Goal: Navigation & Orientation: Find specific page/section

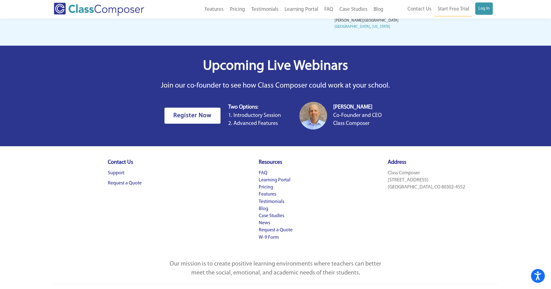
scroll to position [1879, 0]
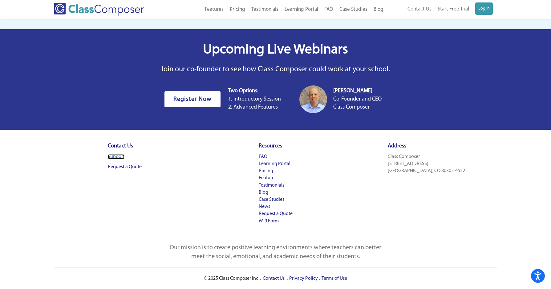
click at [117, 157] on link "Support" at bounding box center [116, 156] width 17 height 5
click at [139, 167] on link "Request a Quote" at bounding box center [125, 166] width 34 height 5
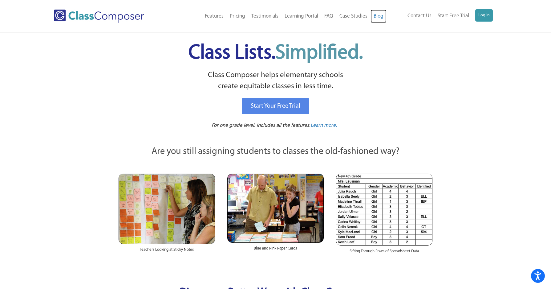
click at [380, 16] on link "Blog" at bounding box center [379, 17] width 16 height 14
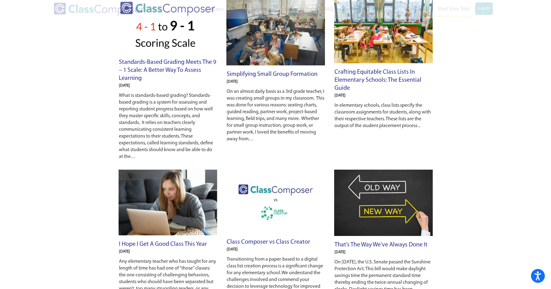
scroll to position [120, 0]
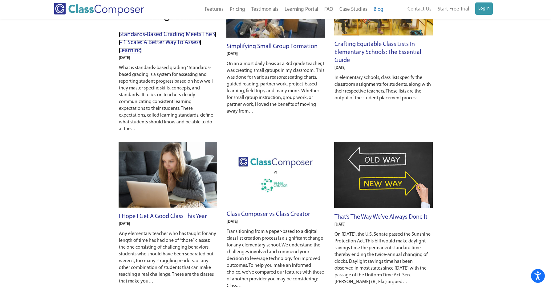
click at [187, 41] on link "Standards-Based Grading Meets the 9 – 1 Scale: A Better Way to Assess Learning" at bounding box center [167, 42] width 97 height 22
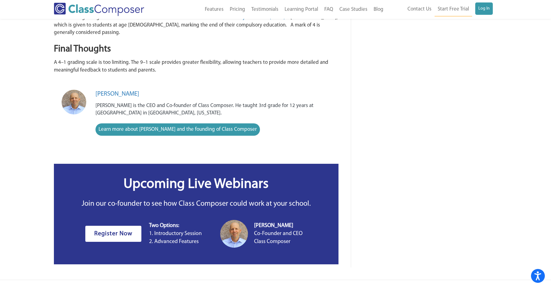
scroll to position [688, 0]
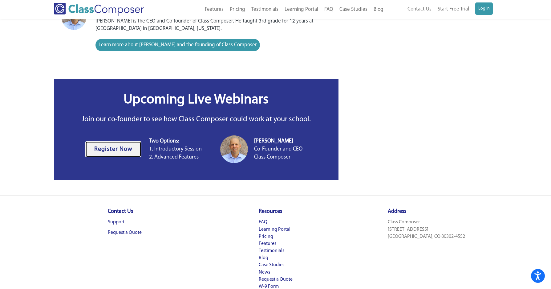
click at [108, 146] on span "Register Now" at bounding box center [113, 149] width 38 height 6
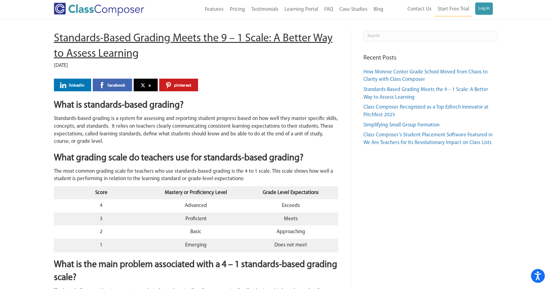
scroll to position [0, 0]
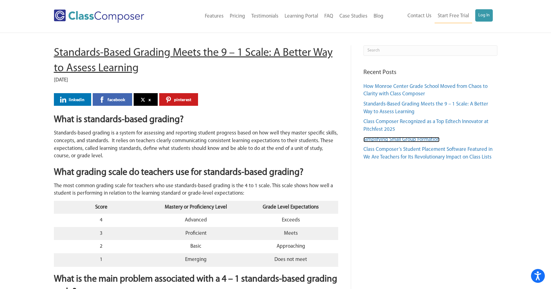
click at [392, 140] on link "Simplifying Small Group Formation" at bounding box center [401, 139] width 76 height 5
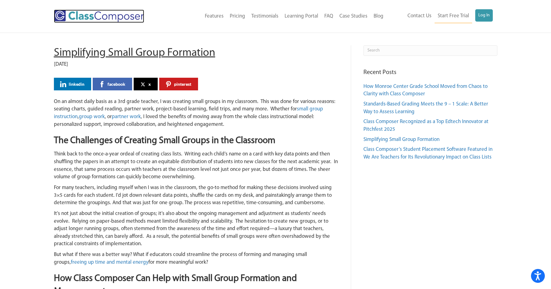
click at [120, 15] on img at bounding box center [99, 16] width 90 height 13
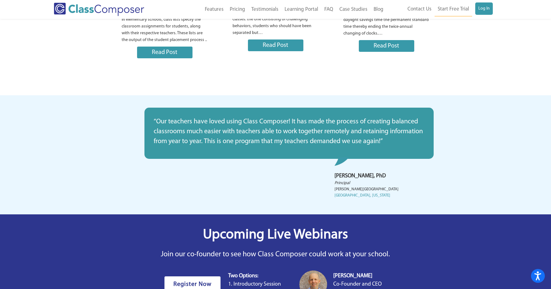
scroll to position [1879, 0]
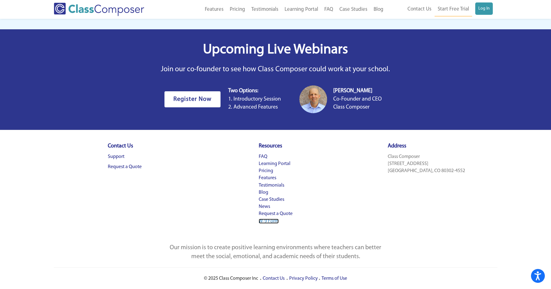
click at [267, 221] on link "W-9 Form" at bounding box center [269, 220] width 20 height 5
click at [330, 8] on link "FAQ" at bounding box center [328, 10] width 15 height 14
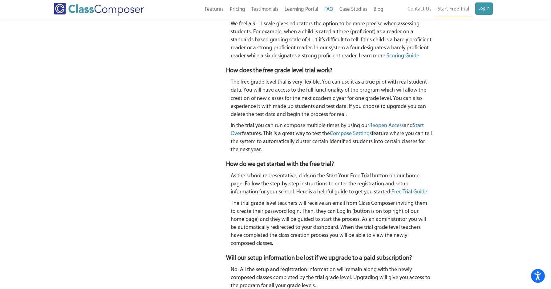
scroll to position [842, 0]
click at [396, 124] on link "Reopen Access" at bounding box center [386, 125] width 34 height 6
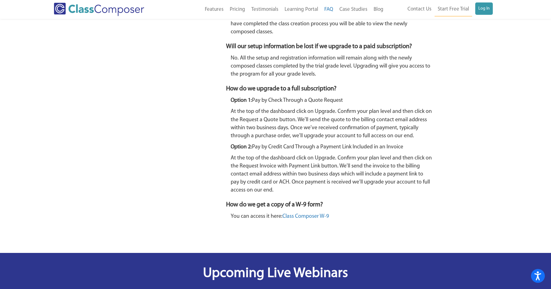
scroll to position [1069, 0]
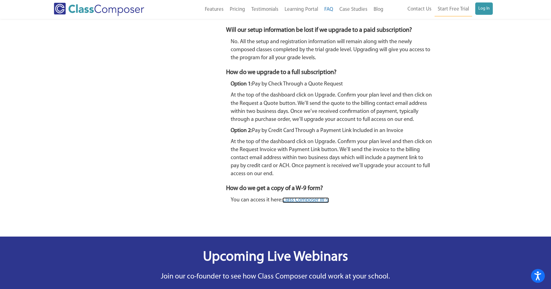
click at [319, 201] on link "Class Composer W-9" at bounding box center [305, 200] width 47 height 6
